Goal: Check status: Check status

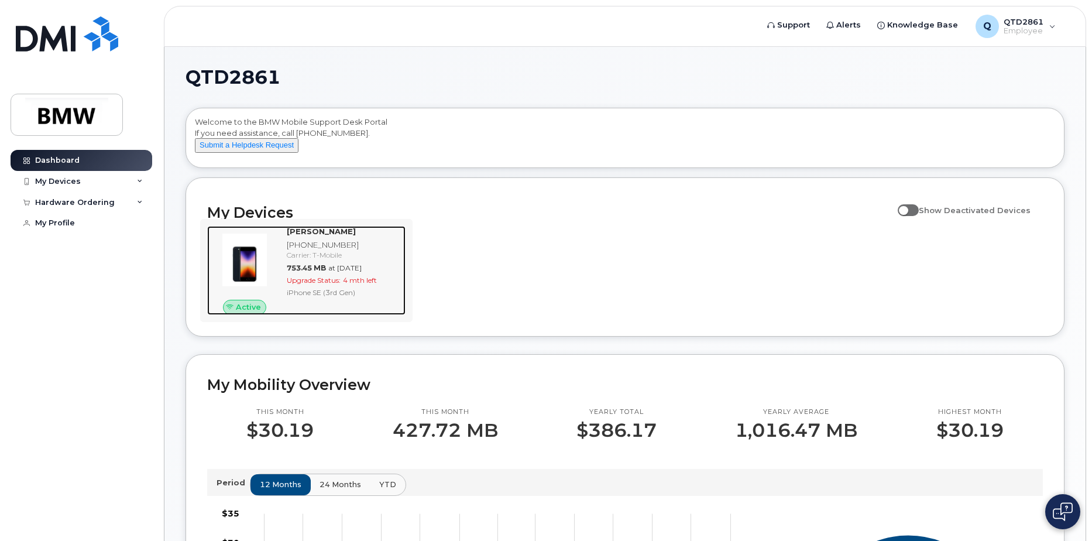
click at [240, 275] on img at bounding box center [245, 260] width 56 height 56
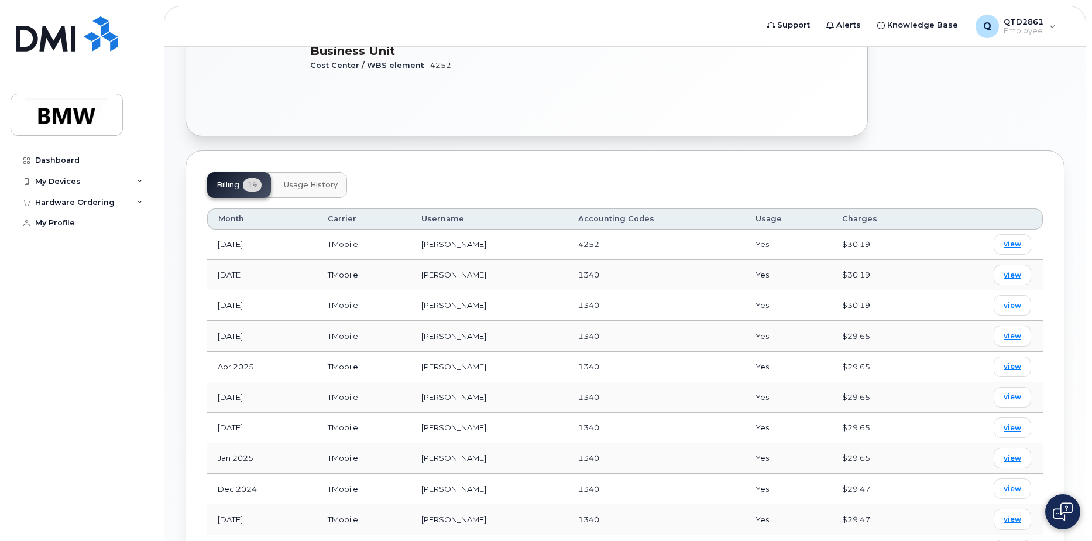
scroll to position [267, 0]
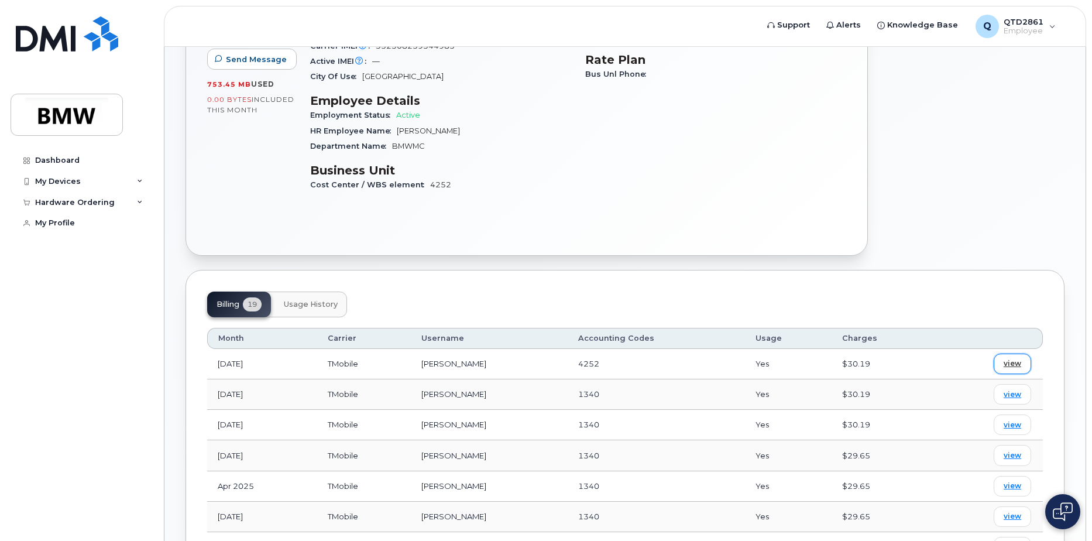
click at [1011, 358] on span "view" at bounding box center [1013, 363] width 18 height 11
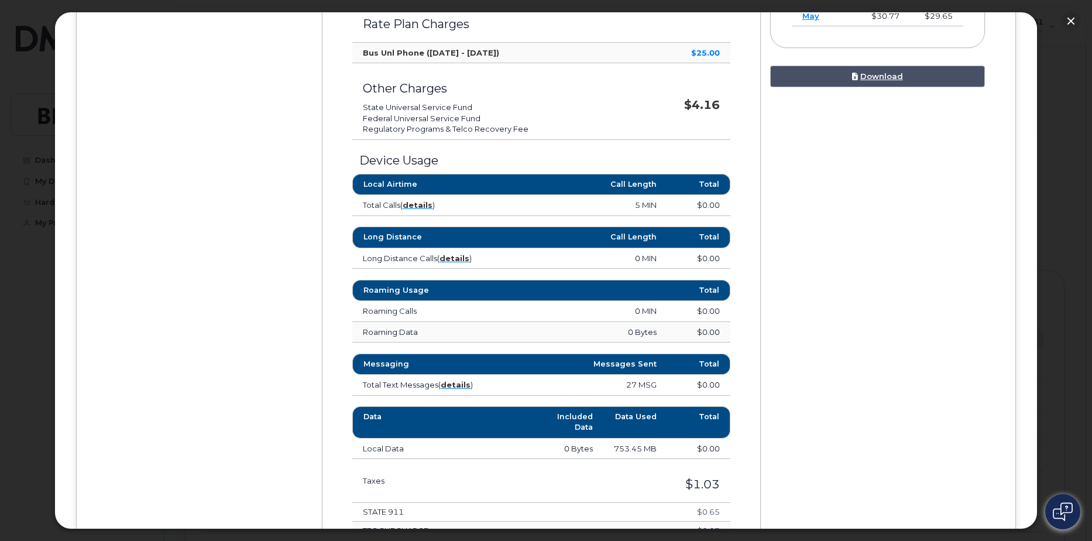
scroll to position [527, 0]
